Goal: Task Accomplishment & Management: Manage account settings

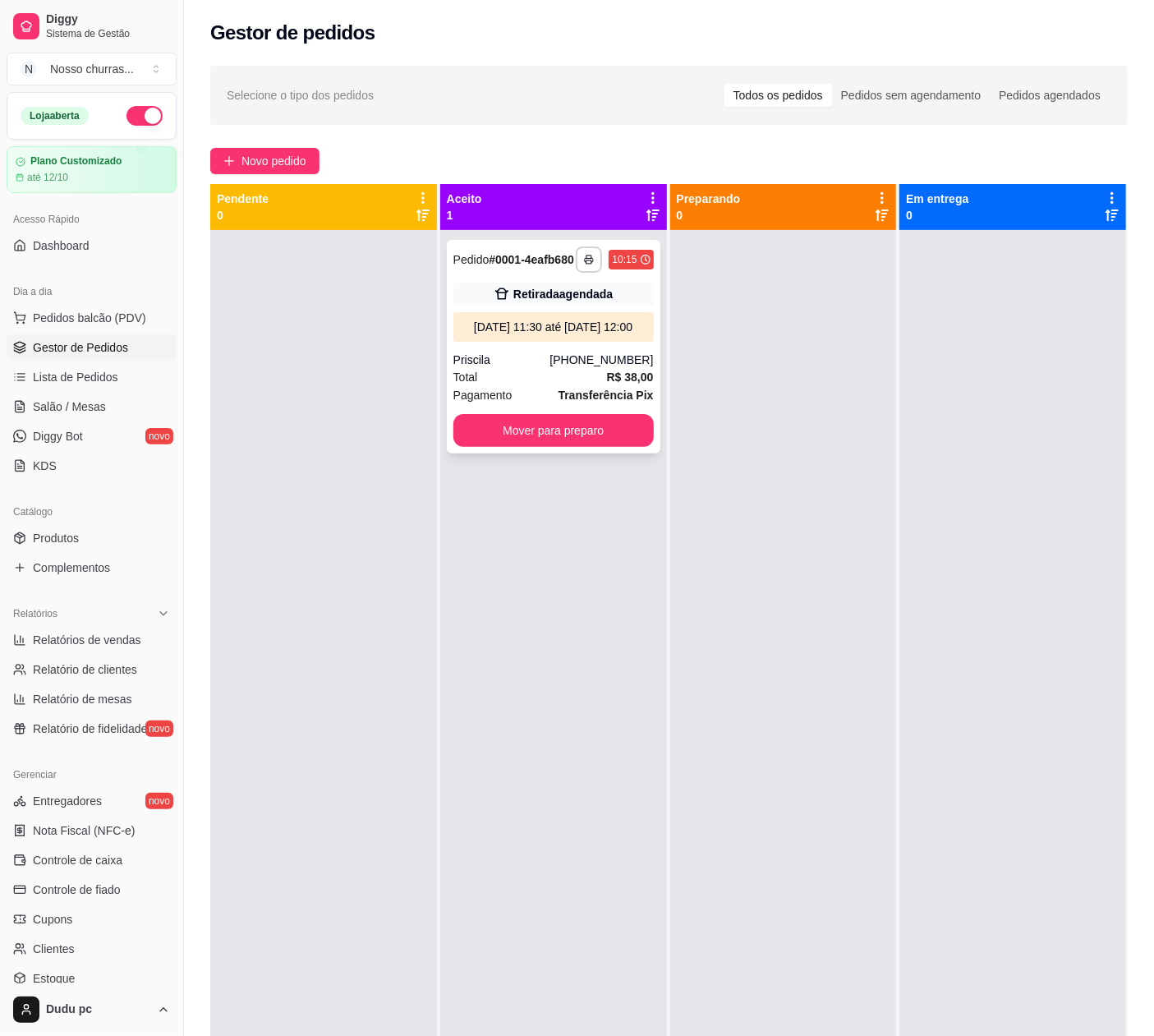
click at [613, 377] on div "**********" at bounding box center [553, 346] width 214 height 214
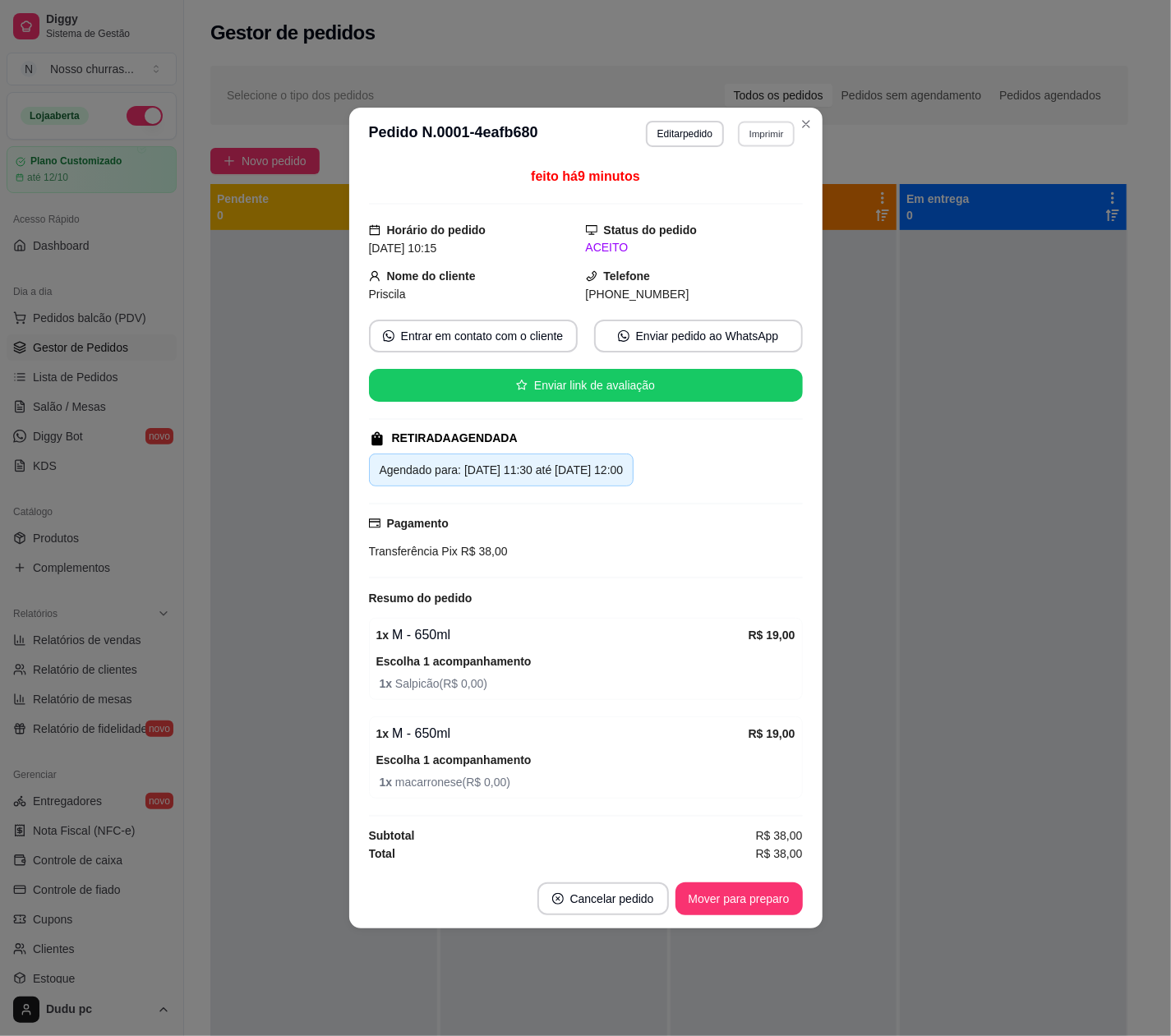
click at [761, 133] on button "Imprimir" at bounding box center [766, 133] width 56 height 25
click at [757, 184] on button "IMPRESSORA" at bounding box center [737, 186] width 115 height 25
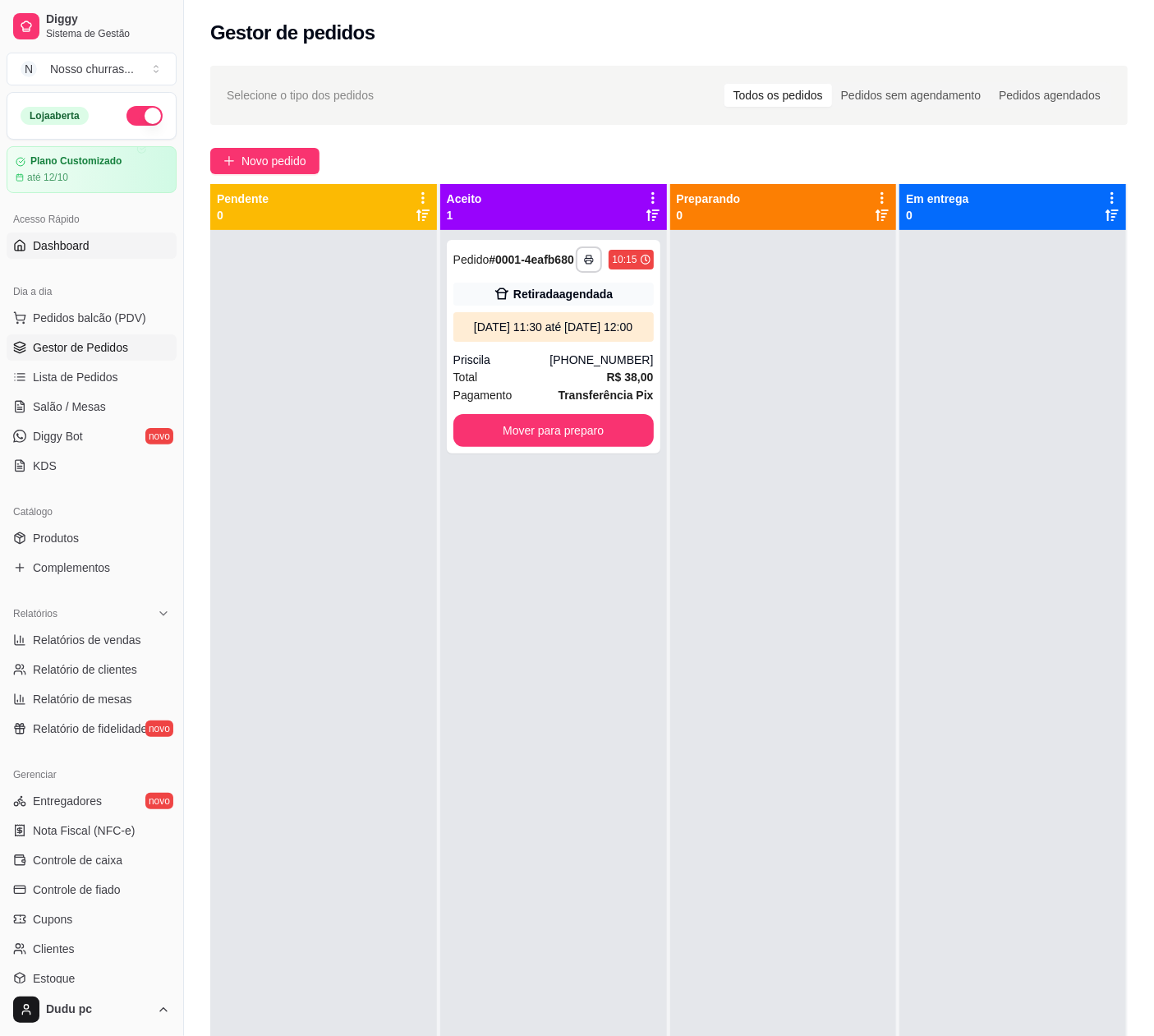
click at [120, 247] on link "Dashboard" at bounding box center [91, 246] width 170 height 26
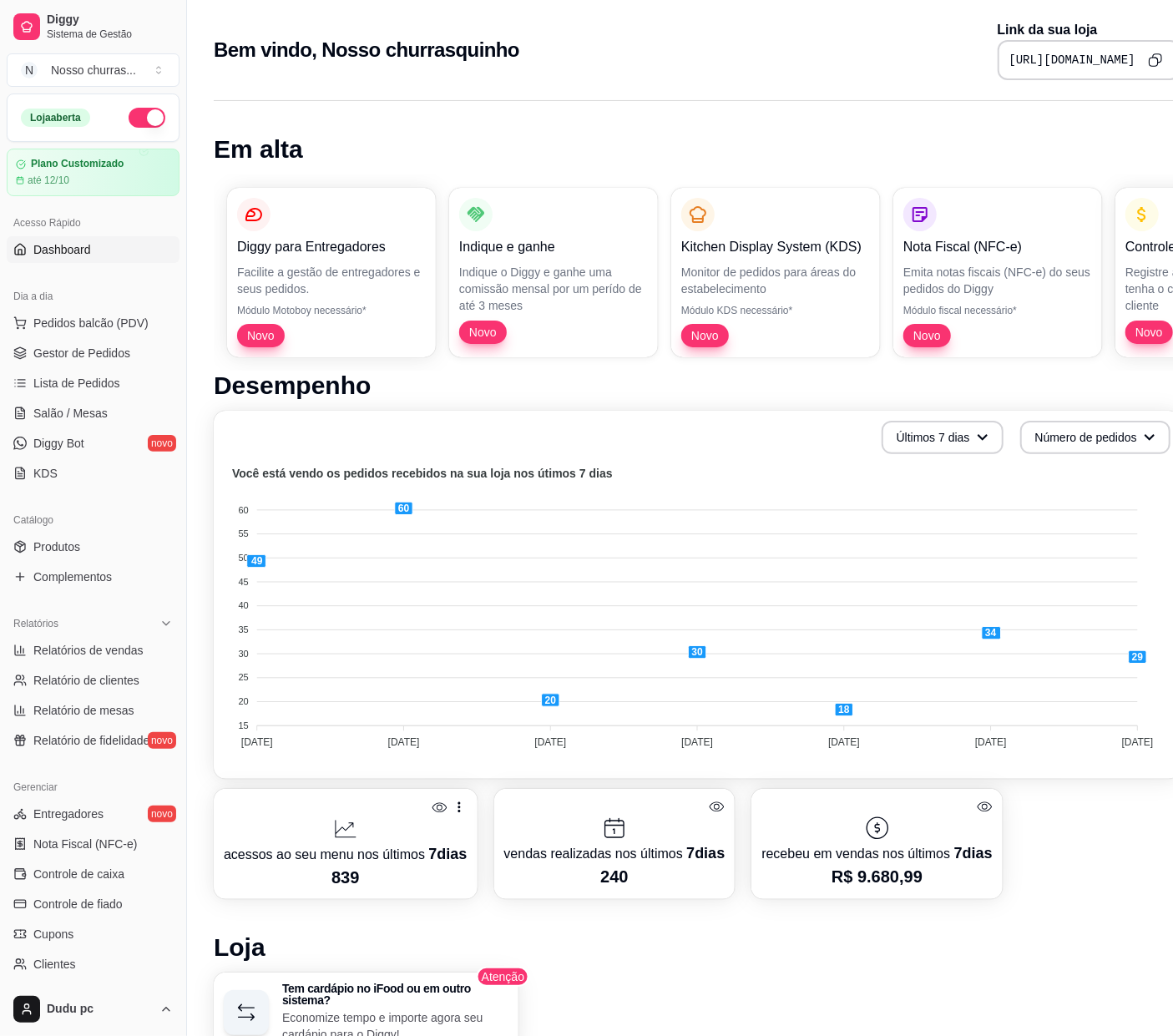
click at [1146, 70] on button "Copy to clipboard" at bounding box center [1155, 59] width 26 height 26
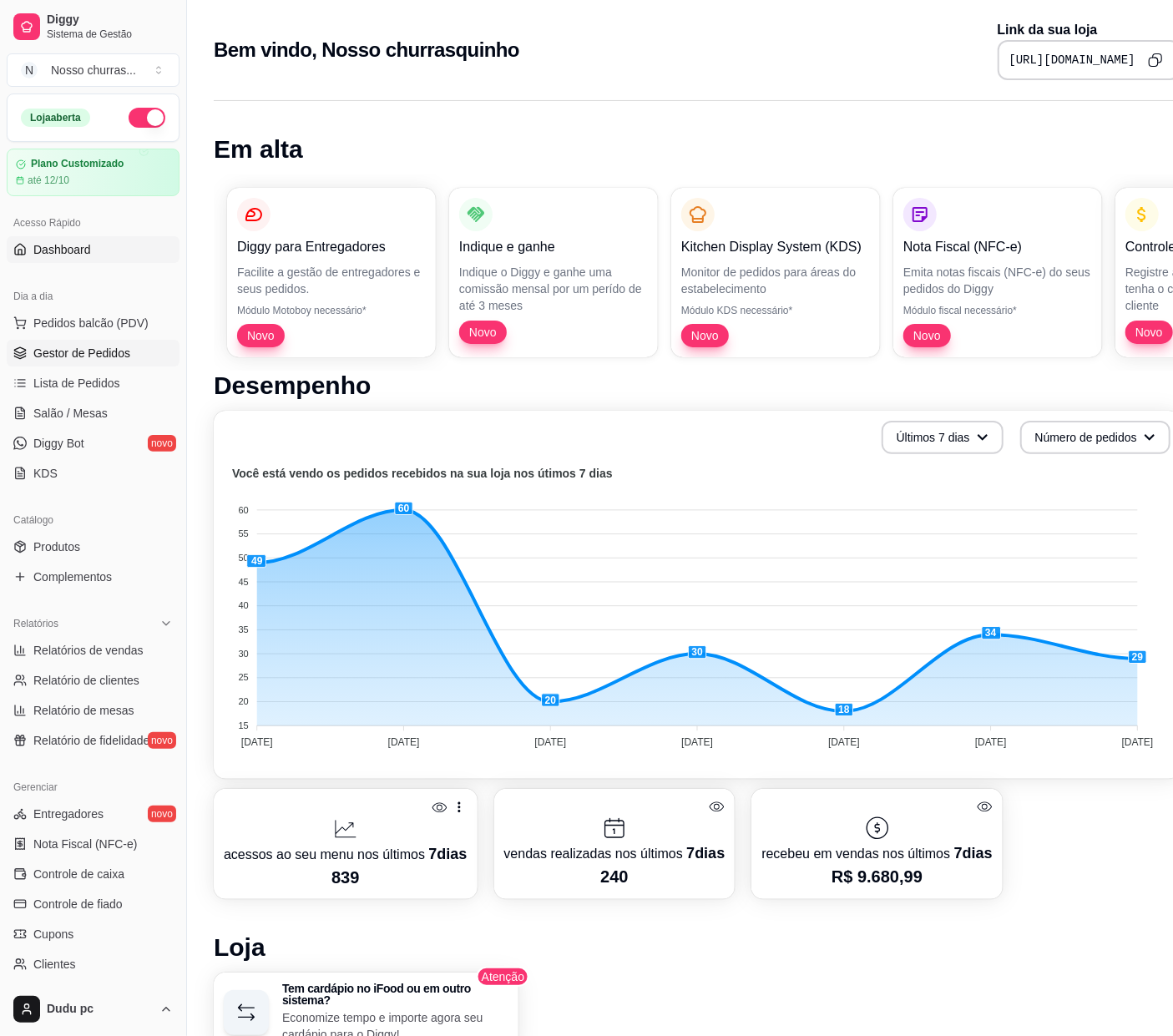
click at [81, 364] on link "Gestor de Pedidos" at bounding box center [93, 353] width 173 height 27
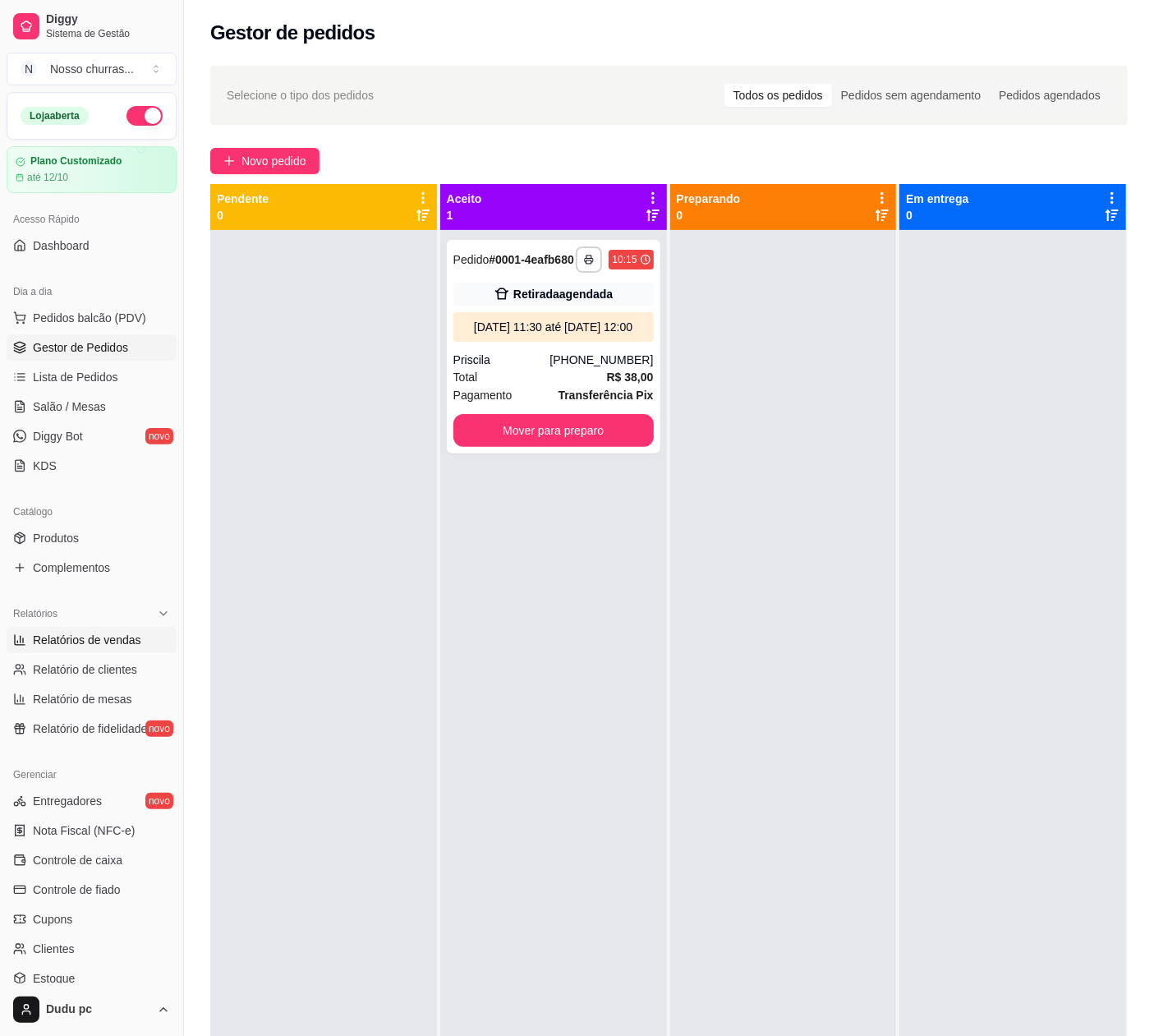
click at [93, 642] on span "Relatórios de vendas" at bounding box center [87, 639] width 108 height 16
select select "ALL"
select select "0"
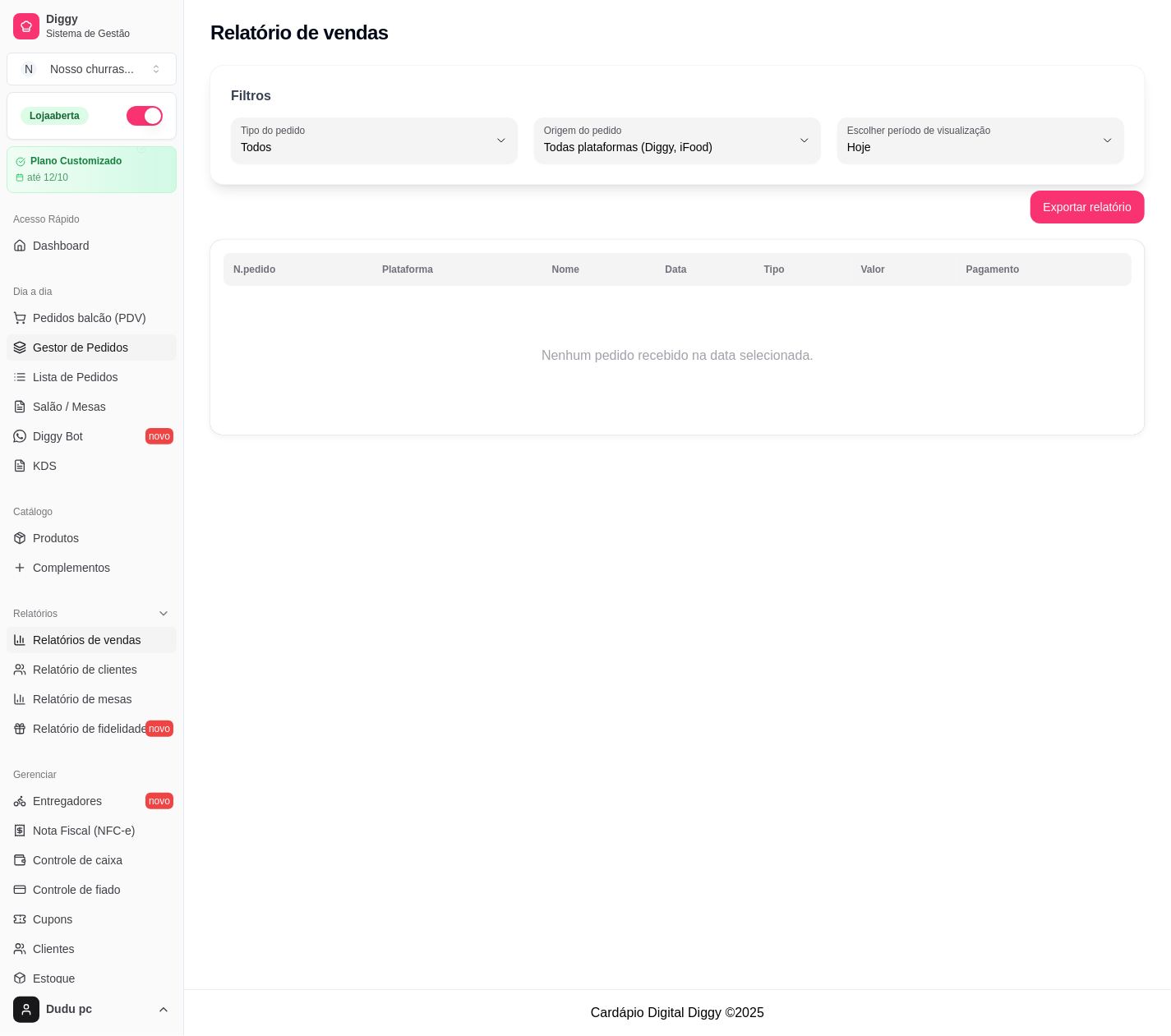
click at [70, 353] on span "Gestor de Pedidos" at bounding box center [80, 346] width 95 height 16
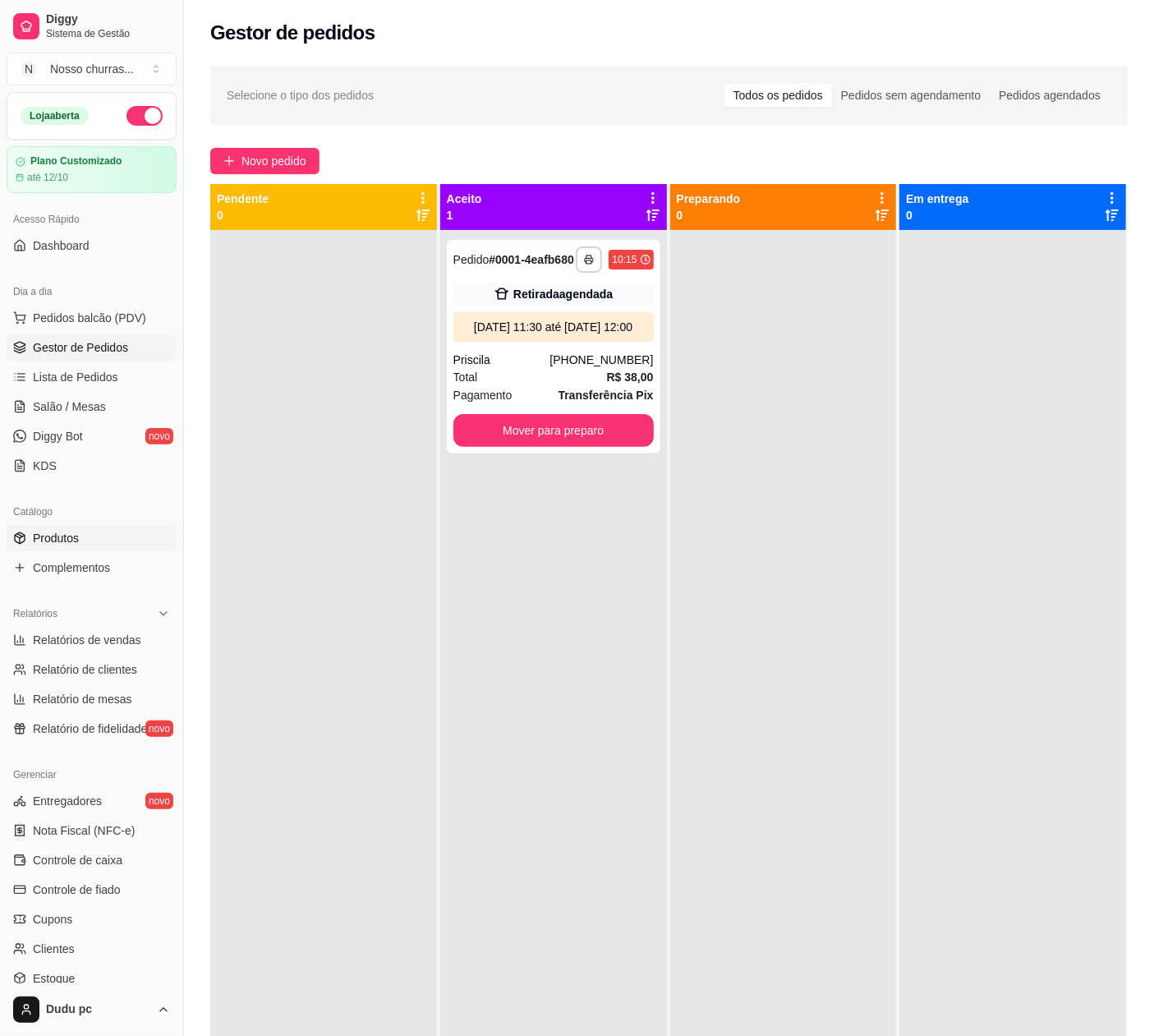
click at [115, 536] on link "Produtos" at bounding box center [91, 538] width 170 height 26
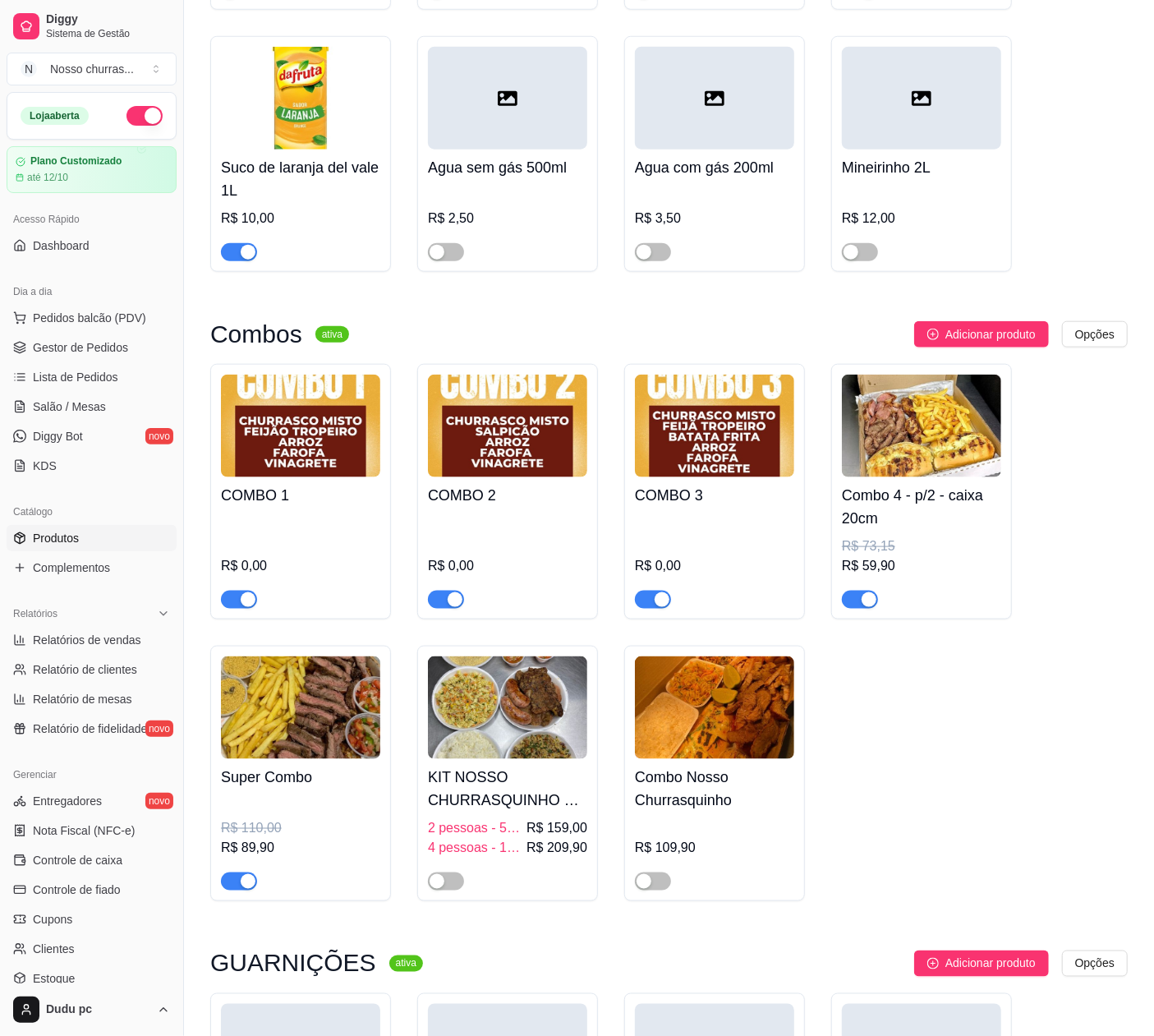
scroll to position [7782, 0]
